Goal: Task Accomplishment & Management: Complete application form

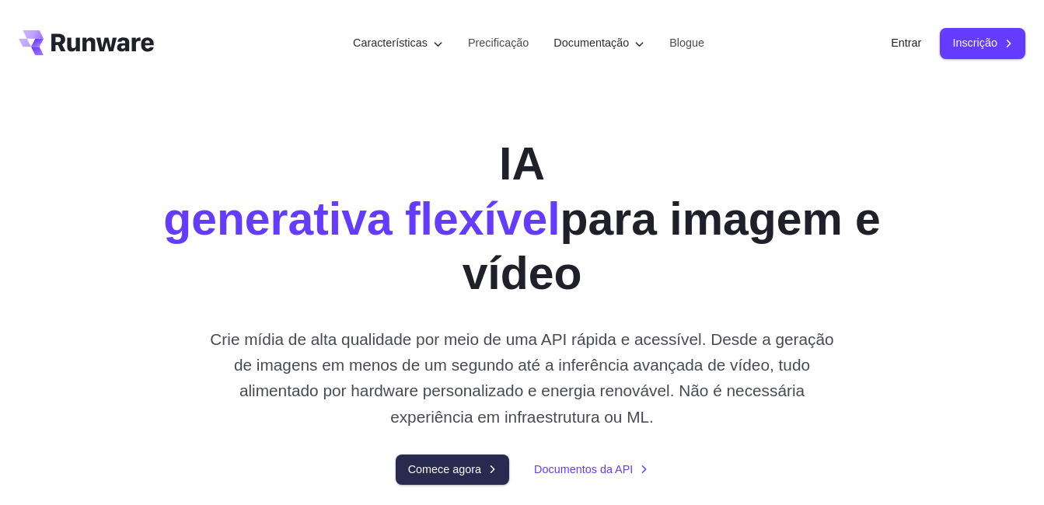
click at [443, 469] on link "Comece agora" at bounding box center [452, 470] width 113 height 30
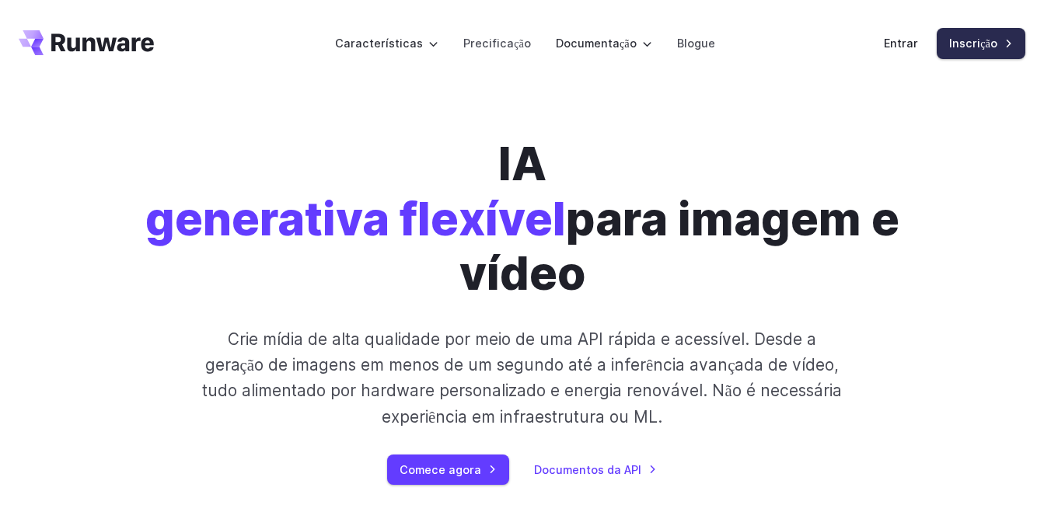
click at [975, 46] on link "Inscrição" at bounding box center [980, 43] width 89 height 30
click at [905, 38] on link "Entrar" at bounding box center [901, 43] width 34 height 18
